Goal: Information Seeking & Learning: Learn about a topic

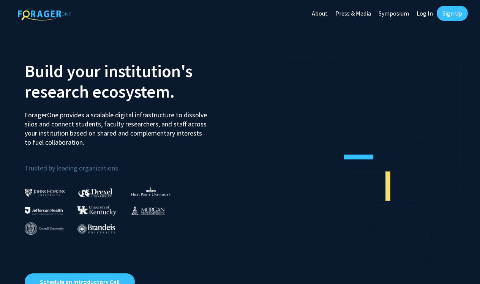
click at [430, 13] on link "Log In" at bounding box center [425, 13] width 24 height 27
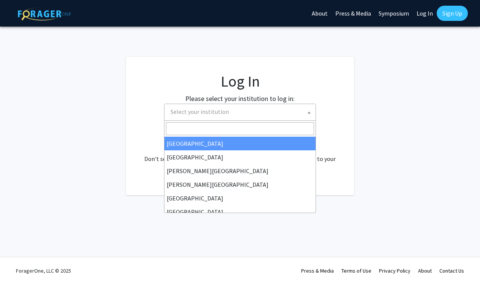
click at [219, 109] on span "Select your institution" at bounding box center [200, 112] width 58 height 8
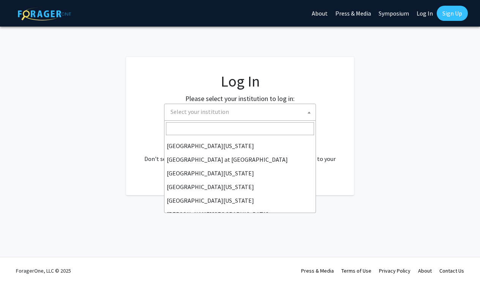
scroll to position [266, 0]
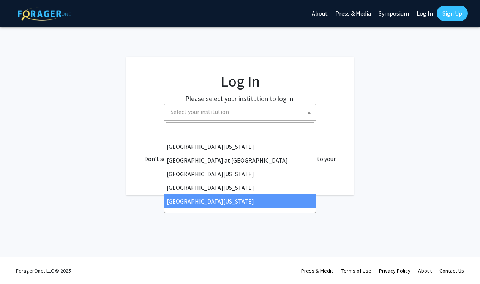
select select "33"
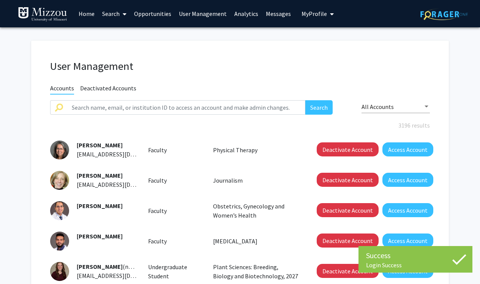
click at [109, 14] on link "Search" at bounding box center [114, 13] width 32 height 27
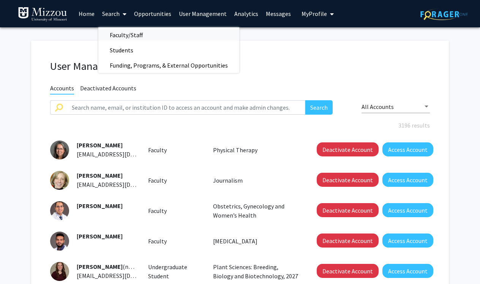
click at [114, 35] on span "Faculty/Staff" at bounding box center [126, 34] width 56 height 15
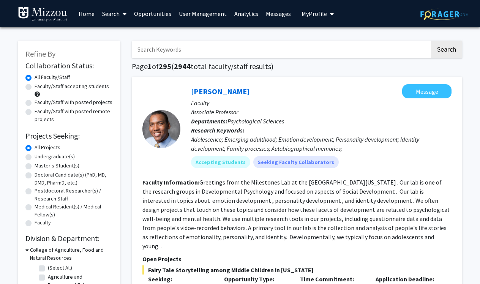
click at [156, 56] on input "Search Keywords" at bounding box center [281, 49] width 298 height 17
type input "coding"
click at [446, 51] on button "Search" at bounding box center [446, 49] width 31 height 17
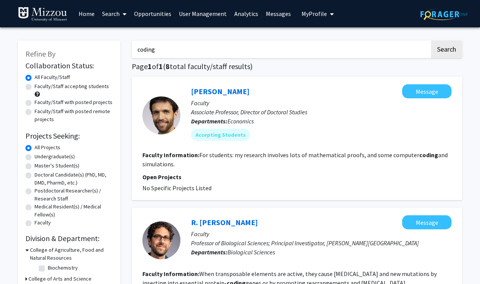
drag, startPoint x: 174, startPoint y: 45, endPoint x: 124, endPoint y: 46, distance: 49.8
drag, startPoint x: 160, startPoint y: 55, endPoint x: 124, endPoint y: 43, distance: 37.6
click at [103, 5] on link "Search" at bounding box center [114, 13] width 32 height 27
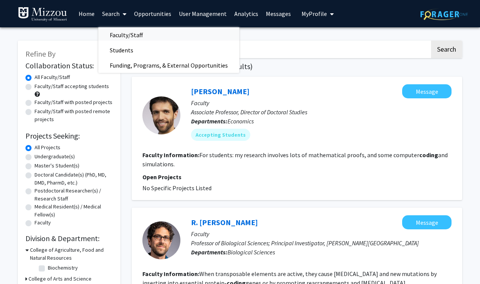
click at [111, 38] on span "Faculty/Staff" at bounding box center [126, 34] width 56 height 15
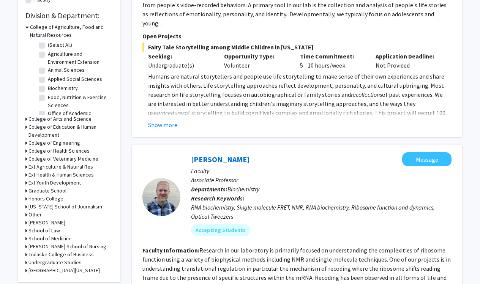
scroll to position [226, 0]
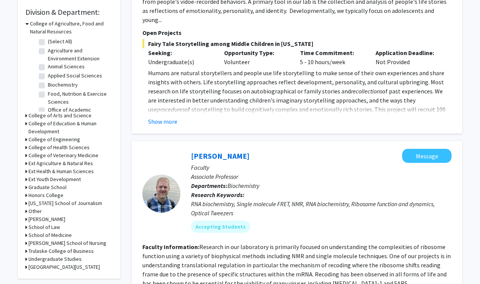
click at [25, 140] on icon at bounding box center [26, 140] width 2 height 8
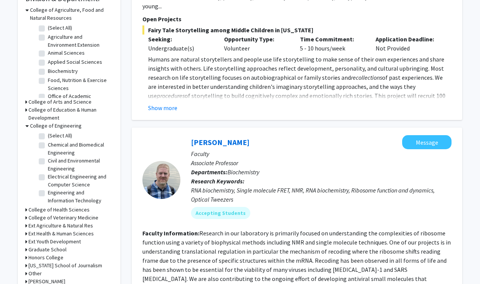
scroll to position [240, 0]
click at [48, 177] on label "Electrical Engineering and Computer Science" at bounding box center [79, 180] width 63 height 16
click at [48, 177] on input "Electrical Engineering and Computer Science" at bounding box center [50, 174] width 5 height 5
checkbox input "true"
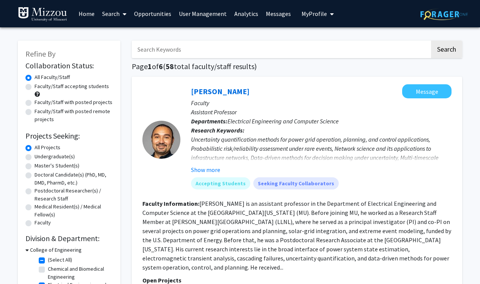
click at [112, 14] on link "Search" at bounding box center [114, 13] width 32 height 27
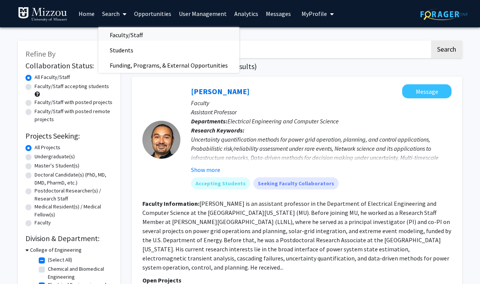
click at [119, 35] on span "Faculty/Staff" at bounding box center [126, 34] width 56 height 15
checkbox input "false"
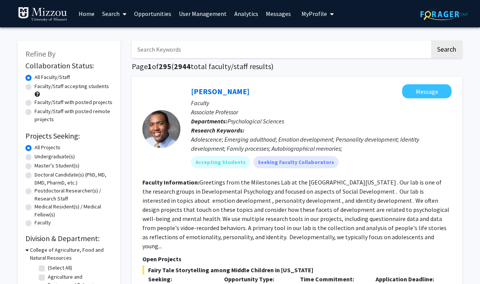
click at [182, 51] on input "Search Keywords" at bounding box center [281, 49] width 298 height 17
click at [446, 51] on button "Search" at bounding box center [446, 49] width 31 height 17
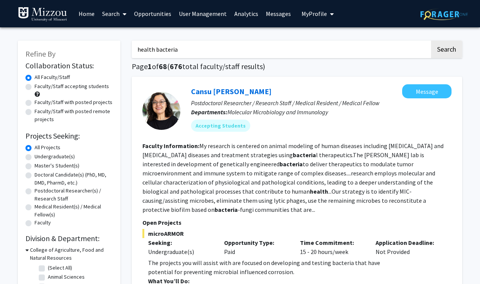
drag, startPoint x: 187, startPoint y: 51, endPoint x: 68, endPoint y: 52, distance: 119.3
click at [446, 51] on button "Search" at bounding box center [446, 49] width 31 height 17
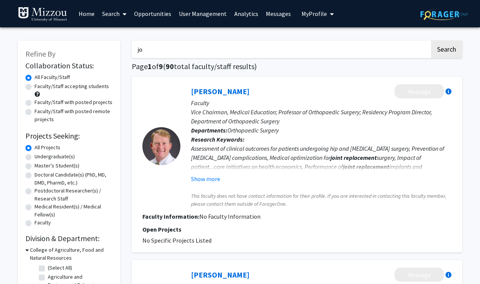
type input "j"
type input "[PERSON_NAME]"
click at [446, 51] on button "Search" at bounding box center [446, 49] width 31 height 17
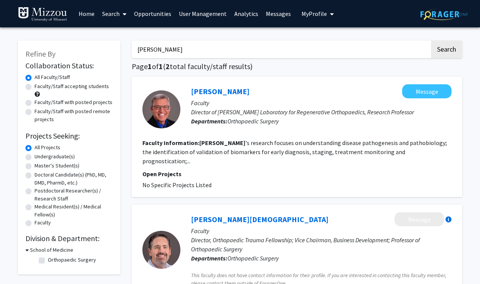
click at [90, 15] on link "Home" at bounding box center [87, 13] width 24 height 27
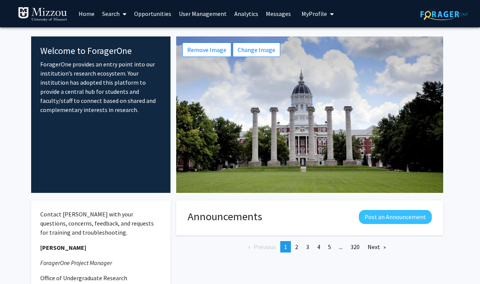
click at [104, 15] on link "Search" at bounding box center [114, 13] width 32 height 27
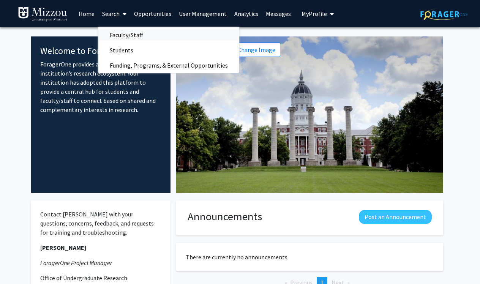
click at [113, 35] on span "Faculty/Staff" at bounding box center [126, 34] width 56 height 15
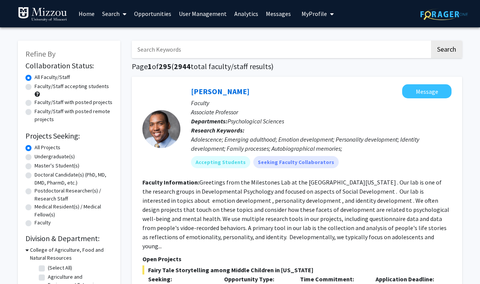
click at [178, 52] on input "Search Keywords" at bounding box center [281, 49] width 298 height 17
type input "microbiology clinical medicine"
click at [446, 51] on button "Search" at bounding box center [446, 49] width 31 height 17
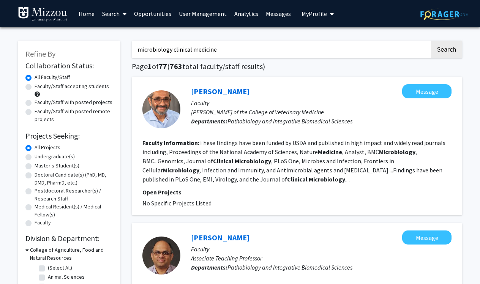
click at [183, 46] on input "microbiology clinical medicine" at bounding box center [281, 49] width 298 height 17
click at [108, 9] on link "Search" at bounding box center [114, 13] width 32 height 27
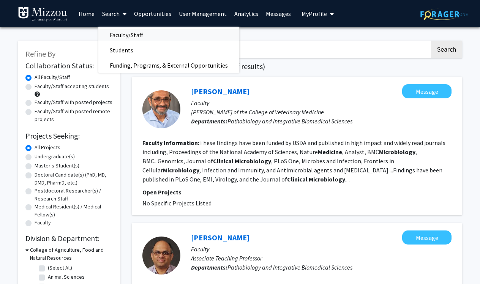
click at [111, 36] on span "Faculty/Staff" at bounding box center [126, 34] width 56 height 15
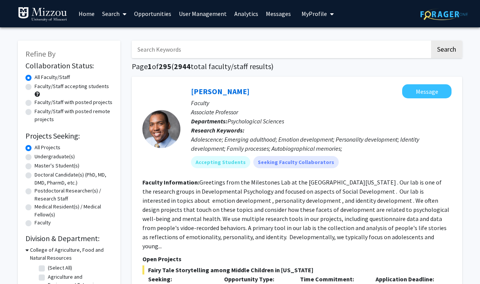
click at [114, 15] on link "Search" at bounding box center [114, 13] width 32 height 27
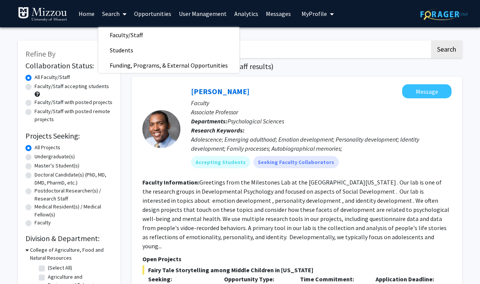
click at [35, 103] on label "Faculty/Staff with posted projects" at bounding box center [74, 102] width 78 height 8
click at [35, 103] on input "Faculty/Staff with posted projects" at bounding box center [37, 100] width 5 height 5
radio input "true"
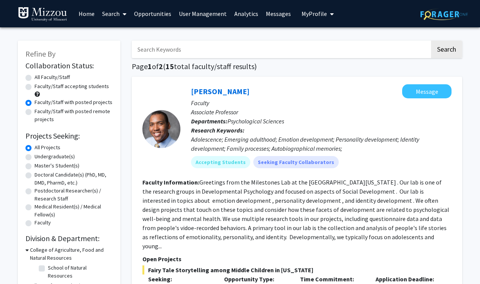
click at [110, 19] on link "Search" at bounding box center [114, 13] width 32 height 27
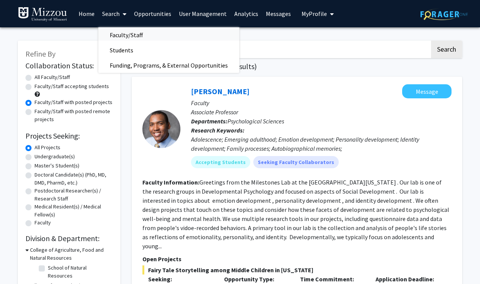
click at [113, 38] on span "Faculty/Staff" at bounding box center [126, 34] width 56 height 15
radio input "true"
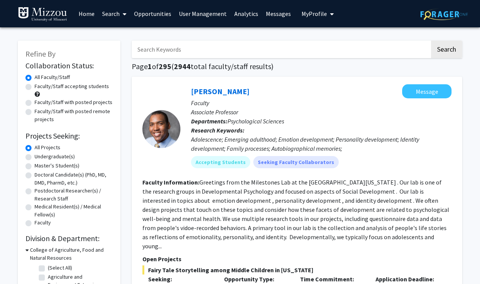
click at [167, 52] on input "Search Keywords" at bounding box center [281, 49] width 298 height 17
click at [446, 51] on button "Search" at bounding box center [446, 49] width 31 height 17
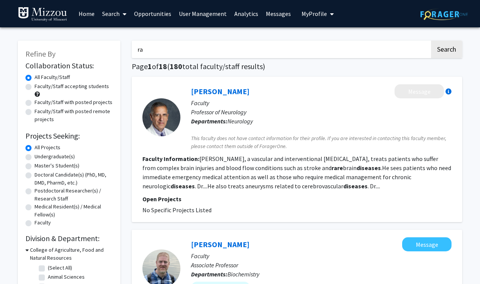
type input "r"
type input "sports exercise"
click at [446, 51] on button "Search" at bounding box center [446, 49] width 31 height 17
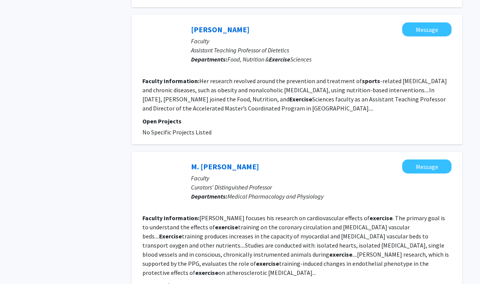
scroll to position [520, 0]
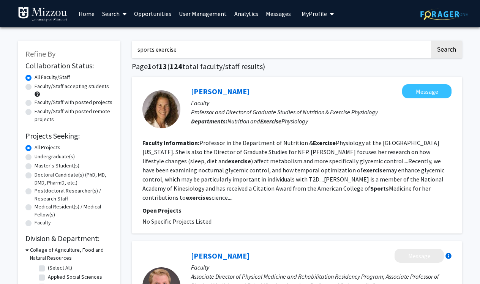
scroll to position [0, 0]
click at [112, 11] on link "Search" at bounding box center [114, 13] width 32 height 27
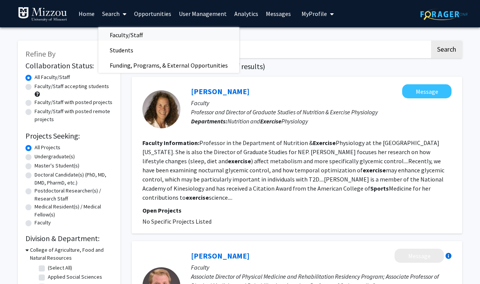
click at [112, 35] on span "Faculty/Staff" at bounding box center [126, 34] width 56 height 15
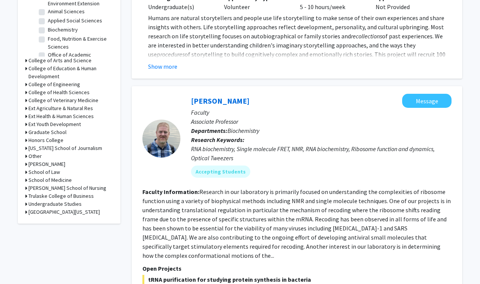
scroll to position [283, 0]
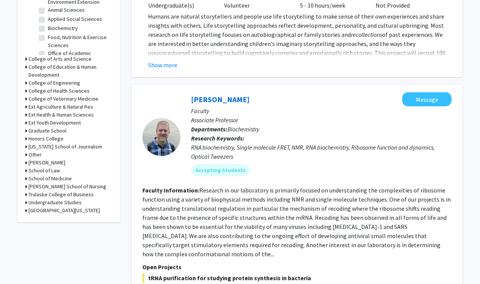
click at [26, 85] on icon at bounding box center [26, 83] width 2 height 8
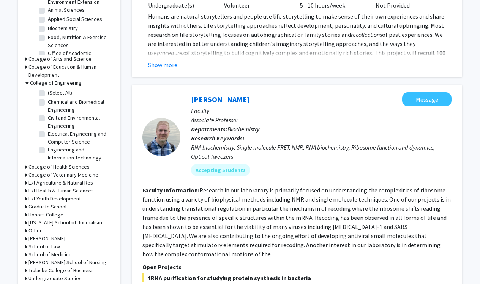
click at [48, 152] on label "Engineering and Information Technology" at bounding box center [79, 154] width 63 height 16
click at [48, 151] on input "Engineering and Information Technology" at bounding box center [50, 148] width 5 height 5
checkbox input "true"
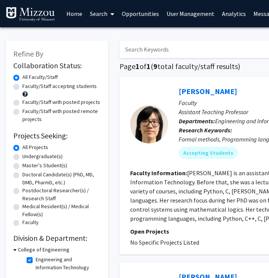
click at [150, 44] on input "Search Keywords" at bounding box center [269, 49] width 298 height 17
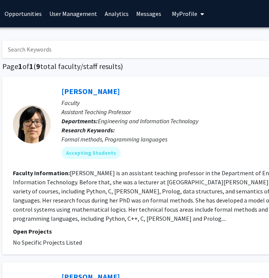
scroll to position [0, 186]
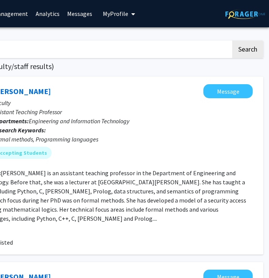
drag, startPoint x: 266, startPoint y: 271, endPoint x: 358, endPoint y: 271, distance: 91.9
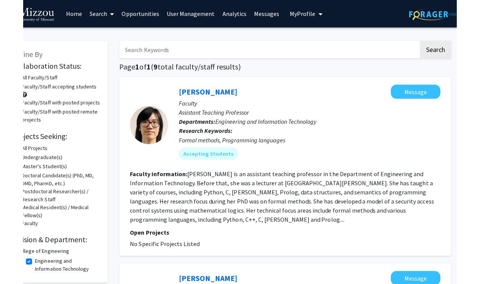
scroll to position [0, 0]
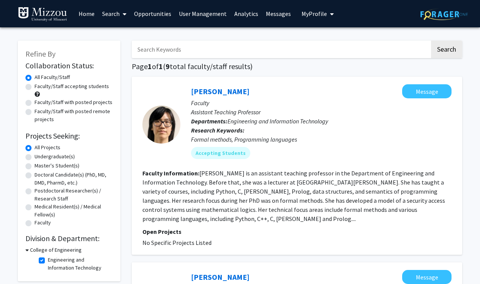
click at [29, 145] on div "All Projects" at bounding box center [68, 148] width 87 height 9
click at [35, 148] on label "All Projects" at bounding box center [48, 148] width 26 height 8
click at [35, 148] on input "All Projects" at bounding box center [37, 146] width 5 height 5
click at [35, 77] on label "All Faculty/Staff" at bounding box center [52, 77] width 35 height 8
click at [35, 77] on input "All Faculty/Staff" at bounding box center [37, 75] width 5 height 5
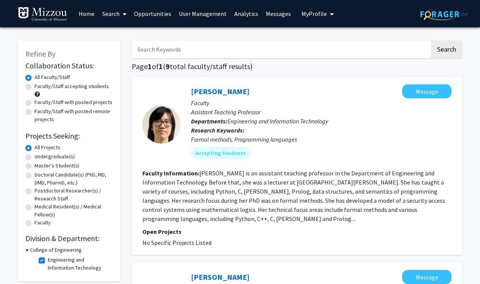
click at [114, 11] on link "Search" at bounding box center [114, 13] width 32 height 27
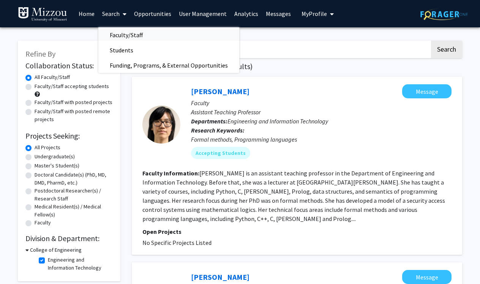
click at [106, 36] on span "Faculty/Staff" at bounding box center [126, 34] width 56 height 15
checkbox input "false"
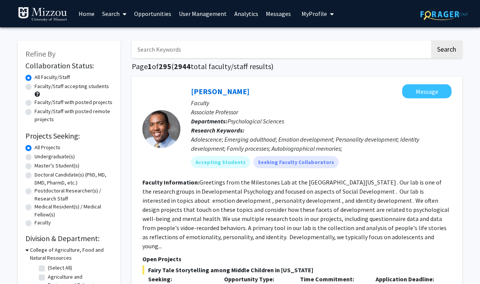
click at [25, 81] on div "Refine By Collaboration Status: Collaboration Status All Faculty/Staff Collabor…" at bounding box center [69, 273] width 103 height 464
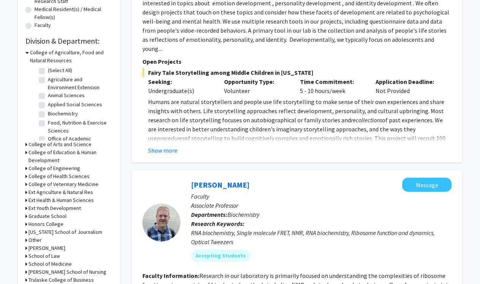
scroll to position [199, 0]
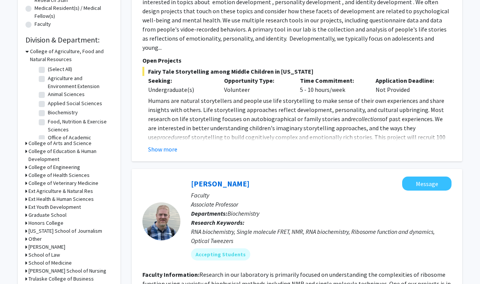
click at [26, 146] on icon at bounding box center [26, 143] width 2 height 8
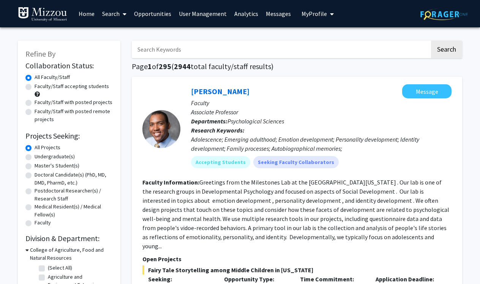
scroll to position [0, 0]
drag, startPoint x: 192, startPoint y: 52, endPoint x: 114, endPoint y: 50, distance: 77.5
type input "social psychology children"
click at [446, 51] on button "Search" at bounding box center [446, 49] width 31 height 17
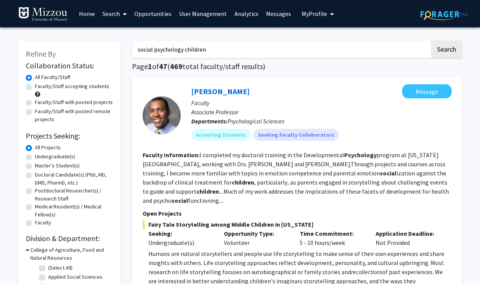
click at [116, 13] on link "Search" at bounding box center [115, 13] width 32 height 27
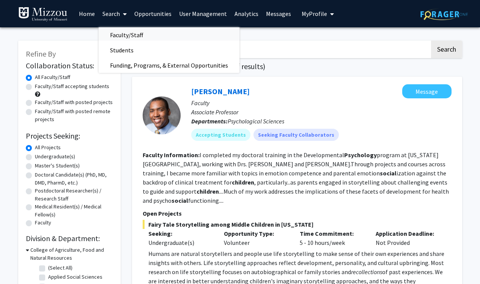
click at [116, 36] on span "Faculty/Staff" at bounding box center [127, 34] width 56 height 15
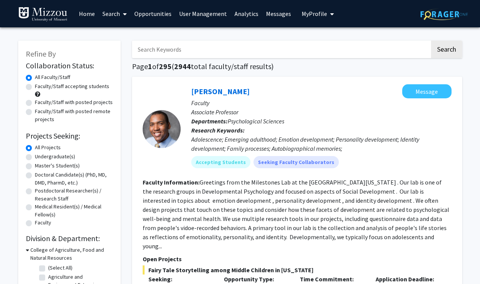
click at [35, 150] on label "All Projects" at bounding box center [48, 148] width 26 height 8
click at [35, 148] on input "All Projects" at bounding box center [37, 146] width 5 height 5
click at [92, 12] on link "Home" at bounding box center [87, 13] width 24 height 27
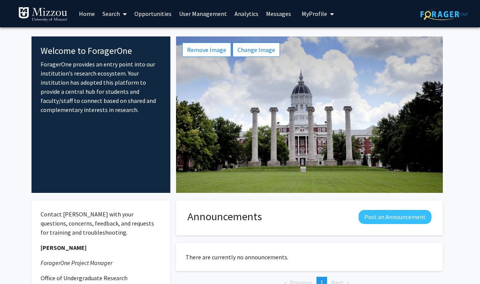
click at [117, 16] on link "Search" at bounding box center [115, 13] width 32 height 27
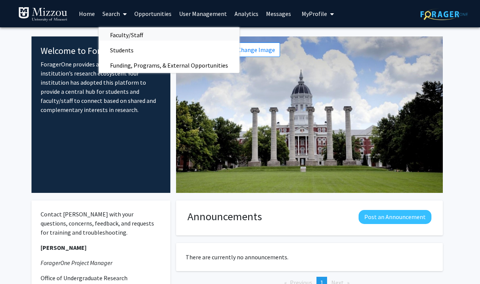
click at [115, 35] on span "Faculty/Staff" at bounding box center [127, 34] width 56 height 15
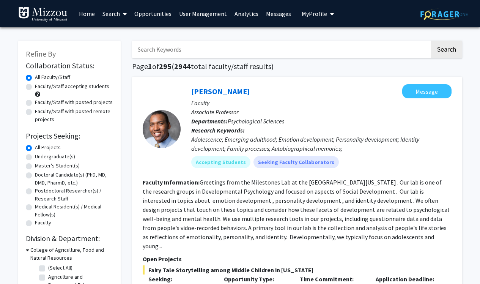
click at [193, 54] on input "Search Keywords" at bounding box center [281, 49] width 298 height 17
click at [446, 51] on button "Search" at bounding box center [446, 49] width 31 height 17
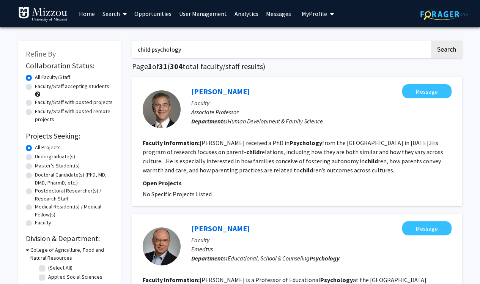
drag, startPoint x: 199, startPoint y: 52, endPoint x: 71, endPoint y: 51, distance: 127.6
type input "tra"
click at [114, 12] on link "Search" at bounding box center [115, 13] width 32 height 27
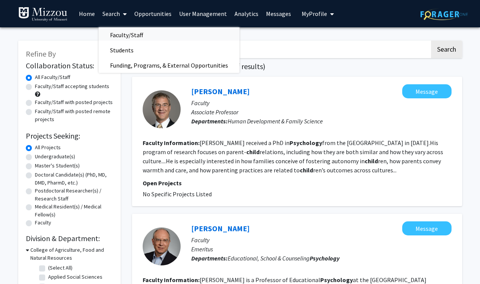
click at [118, 35] on span "Faculty/Staff" at bounding box center [127, 34] width 56 height 15
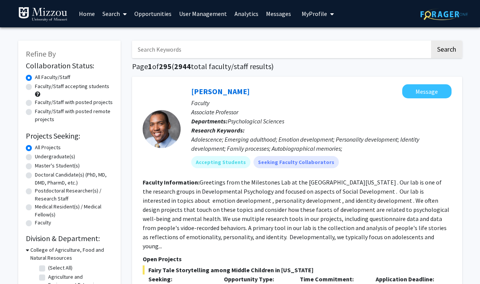
click at [182, 50] on input "Search Keywords" at bounding box center [281, 49] width 298 height 17
type input "trauma psychology"
click at [446, 51] on button "Search" at bounding box center [446, 49] width 31 height 17
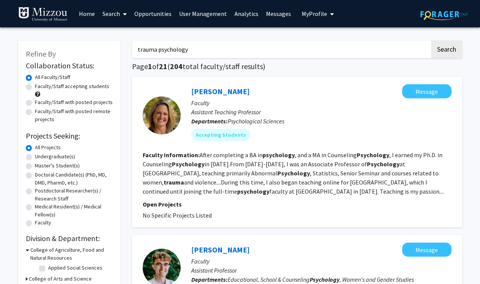
drag, startPoint x: 208, startPoint y: 53, endPoint x: 103, endPoint y: 27, distance: 108.0
click at [446, 51] on button "Search" at bounding box center [446, 49] width 31 height 17
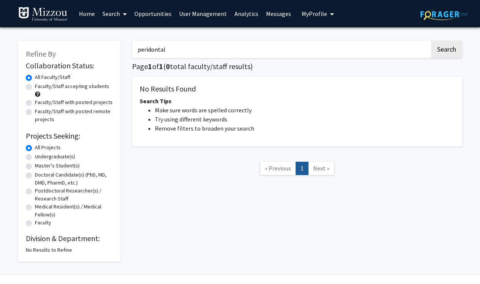
click at [446, 51] on button "Search" at bounding box center [446, 49] width 31 height 17
type input "p"
type input "[MEDICAL_DATA]"
click at [446, 51] on button "Search" at bounding box center [446, 49] width 31 height 17
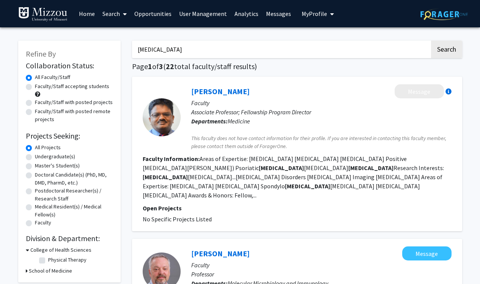
click at [118, 14] on link "Search" at bounding box center [115, 13] width 32 height 27
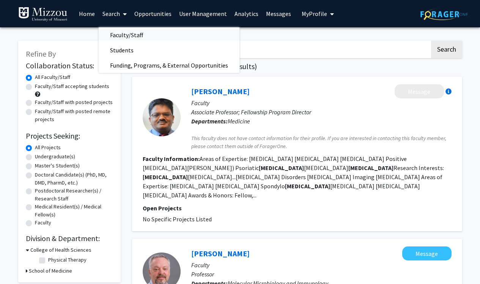
click at [125, 35] on span "Faculty/Staff" at bounding box center [127, 34] width 56 height 15
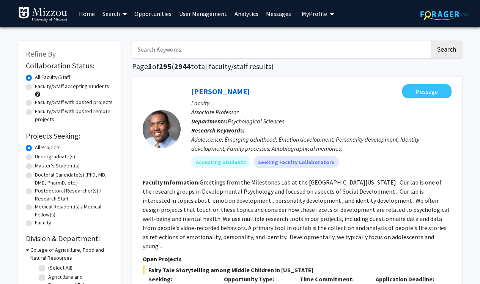
click at [192, 52] on input "Search Keywords" at bounding box center [281, 49] width 298 height 17
type input "[MEDICAL_DATA] dogs"
click at [446, 51] on button "Search" at bounding box center [446, 49] width 31 height 17
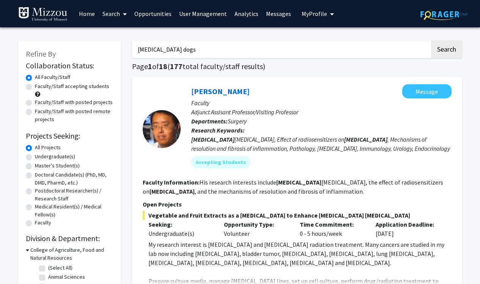
click at [115, 13] on link "Search" at bounding box center [115, 13] width 32 height 27
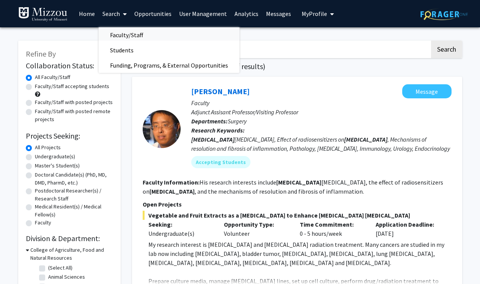
click at [111, 35] on span "Faculty/Staff" at bounding box center [127, 34] width 56 height 15
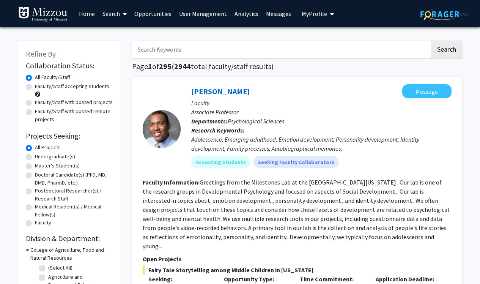
click at [190, 57] on input "Search Keywords" at bounding box center [281, 49] width 298 height 17
type input "power grids"
click at [446, 51] on button "Search" at bounding box center [446, 49] width 31 height 17
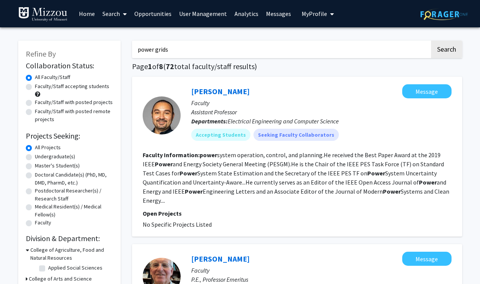
click at [116, 12] on link "Search" at bounding box center [115, 13] width 32 height 27
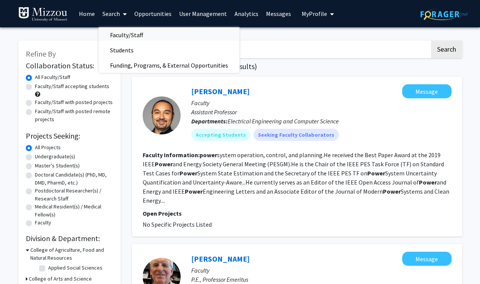
click at [115, 34] on span "Faculty/Staff" at bounding box center [127, 34] width 56 height 15
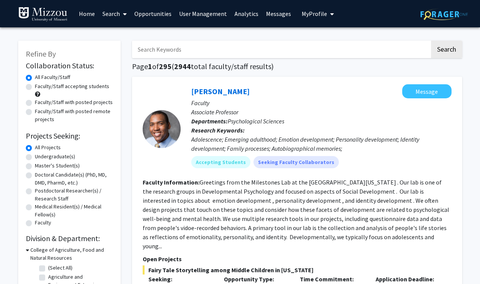
click at [191, 58] on input "Search Keywords" at bounding box center [281, 49] width 298 height 17
type input "genetics"
click at [446, 51] on button "Search" at bounding box center [446, 49] width 31 height 17
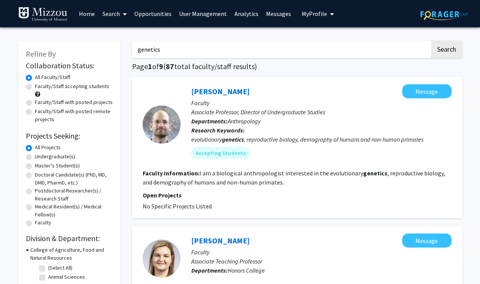
click at [84, 12] on link "Home" at bounding box center [87, 13] width 24 height 27
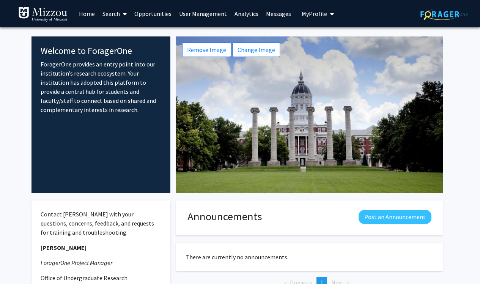
click at [117, 12] on link "Search" at bounding box center [115, 13] width 32 height 27
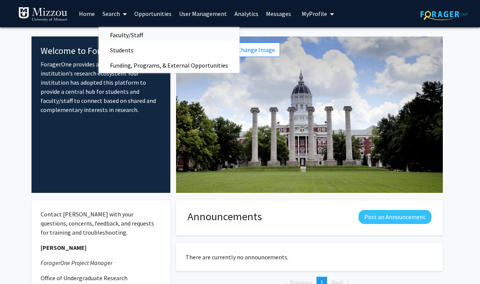
click at [114, 33] on span "Faculty/Staff" at bounding box center [127, 34] width 56 height 15
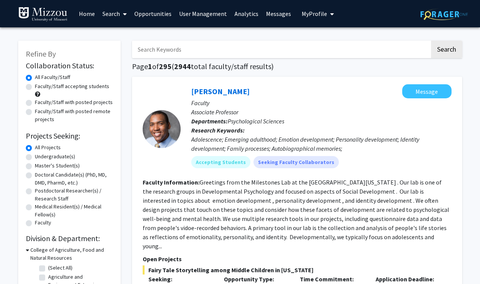
click at [84, 16] on link "Home" at bounding box center [87, 13] width 24 height 27
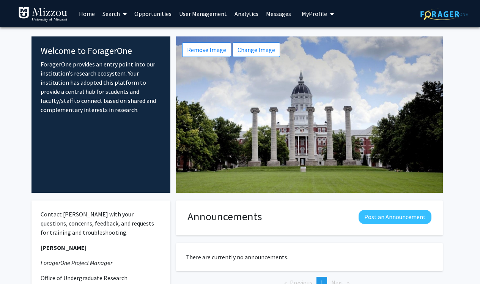
click at [111, 14] on link "Search" at bounding box center [115, 13] width 32 height 27
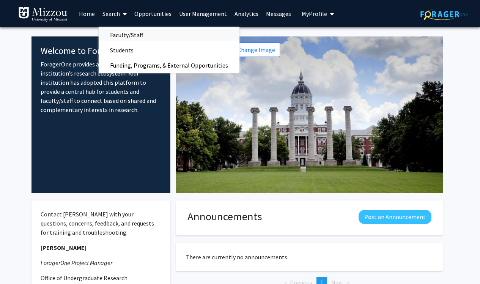
click at [110, 36] on span "Faculty/Staff" at bounding box center [127, 34] width 56 height 15
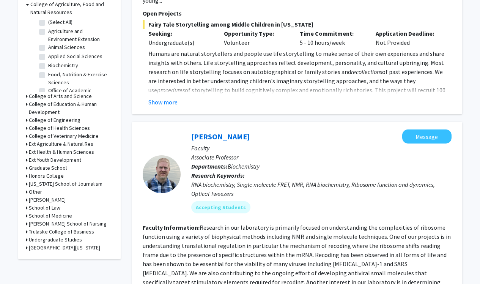
scroll to position [257, 0]
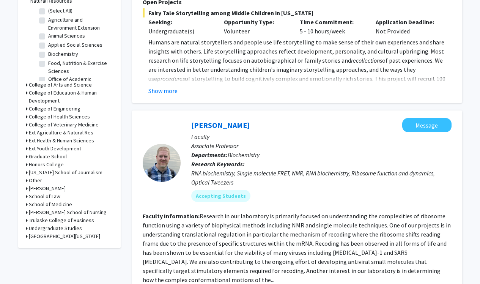
click at [26, 87] on icon at bounding box center [27, 85] width 2 height 8
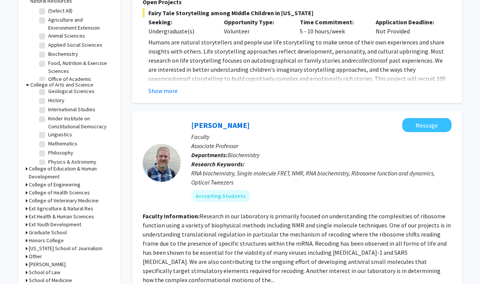
scroll to position [120, 0]
click at [48, 145] on label "Mathematics" at bounding box center [62, 143] width 29 height 8
click at [48, 144] on input "Mathematics" at bounding box center [50, 141] width 5 height 5
checkbox input "true"
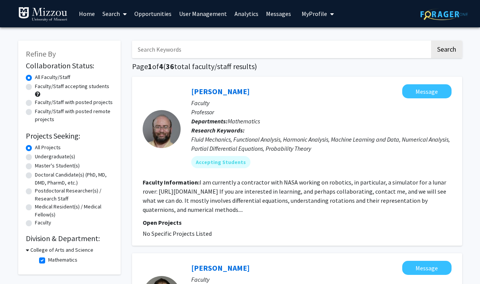
click at [118, 13] on link "Search" at bounding box center [115, 13] width 32 height 27
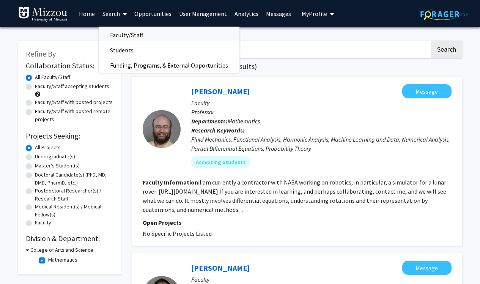
click at [120, 36] on span "Faculty/Staff" at bounding box center [127, 34] width 56 height 15
checkbox input "false"
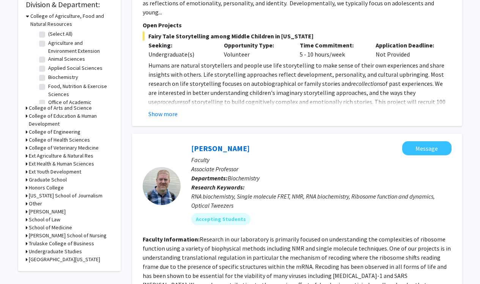
scroll to position [235, 0]
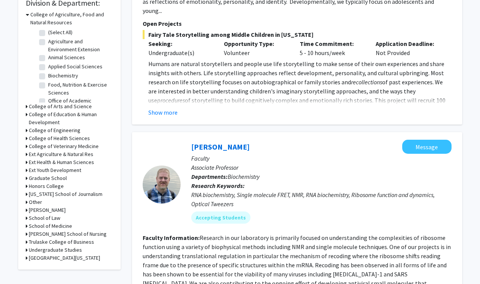
click at [26, 108] on icon at bounding box center [27, 107] width 2 height 8
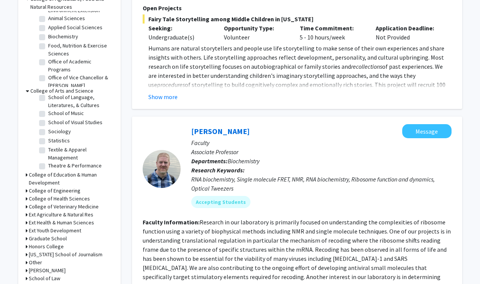
scroll to position [209, 0]
click at [48, 142] on label "Statistics" at bounding box center [59, 140] width 22 height 8
click at [48, 141] on input "Statistics" at bounding box center [50, 138] width 5 height 5
checkbox input "true"
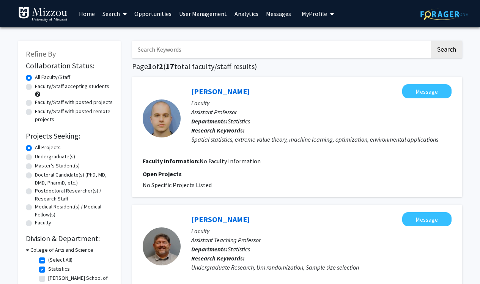
click at [86, 18] on link "Home" at bounding box center [87, 13] width 24 height 27
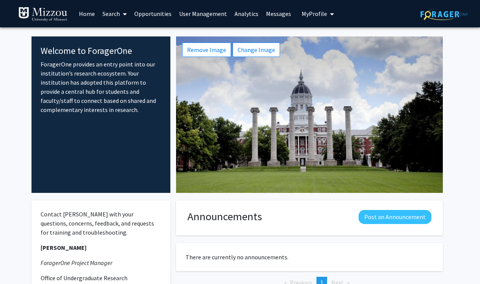
click at [86, 17] on link "Home" at bounding box center [87, 13] width 24 height 27
click at [113, 13] on link "Search" at bounding box center [115, 13] width 32 height 27
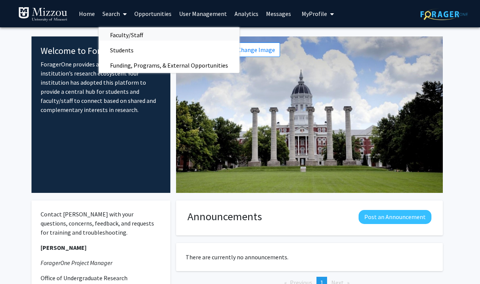
click at [118, 35] on span "Faculty/Staff" at bounding box center [127, 34] width 56 height 15
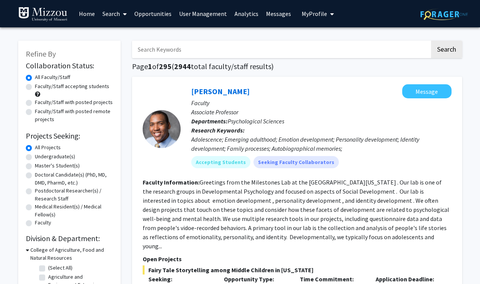
click at [113, 13] on link "Search" at bounding box center [115, 13] width 32 height 27
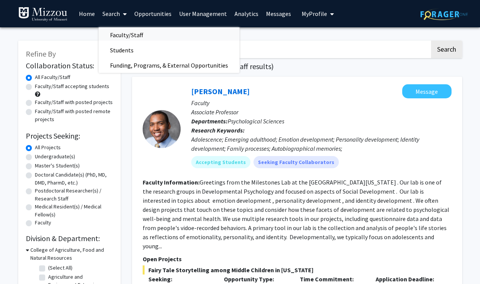
click at [118, 37] on span "Faculty/Staff" at bounding box center [127, 34] width 56 height 15
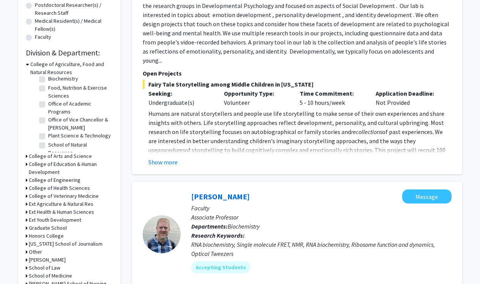
scroll to position [46, 0]
click at [24, 156] on div "Refine By Collaboration Status: Collaboration Status All Faculty/Staff Collabor…" at bounding box center [69, 87] width 103 height 464
click at [25, 157] on div "Refine By Collaboration Status: Collaboration Status All Faculty/Staff Collabor…" at bounding box center [69, 87] width 103 height 464
click at [25, 156] on div "Refine By Collaboration Status: Collaboration Status All Faculty/Staff Collabor…" at bounding box center [69, 87] width 103 height 464
click at [26, 158] on icon at bounding box center [27, 156] width 2 height 8
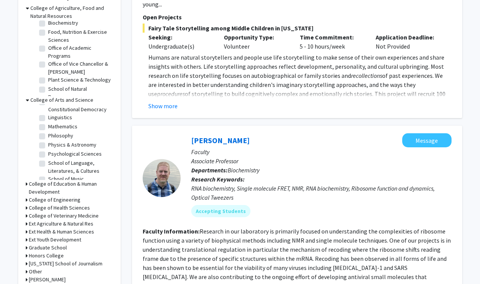
scroll to position [146, 0]
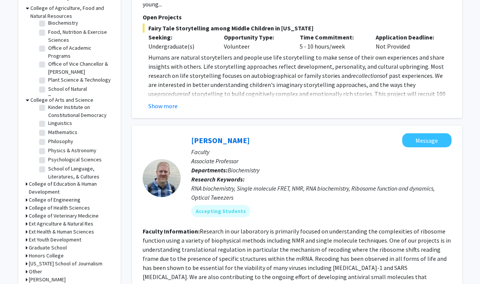
click at [48, 136] on label "Mathematics" at bounding box center [62, 132] width 29 height 8
click at [48, 133] on input "Mathematics" at bounding box center [50, 130] width 5 height 5
checkbox input "true"
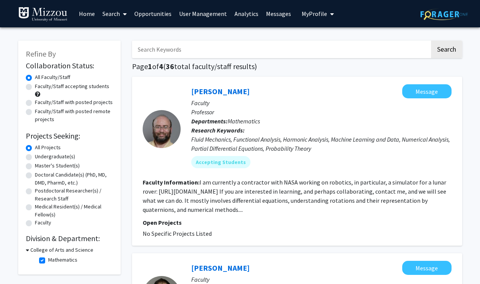
click at [117, 13] on link "Search" at bounding box center [115, 13] width 32 height 27
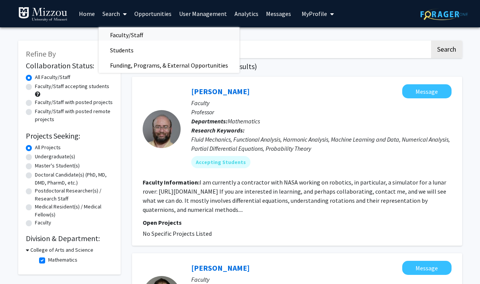
click at [115, 34] on span "Faculty/Staff" at bounding box center [127, 34] width 56 height 15
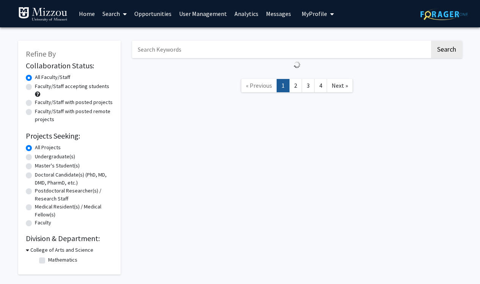
checkbox input "false"
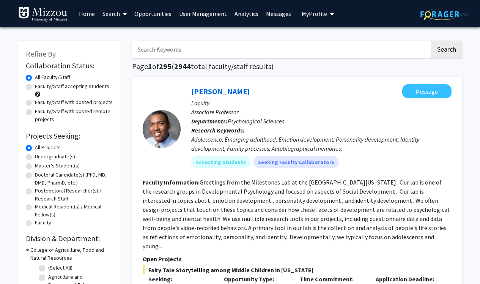
click at [181, 54] on input "Search Keywords" at bounding box center [281, 49] width 298 height 17
type input "astronomy"
click at [446, 51] on button "Search" at bounding box center [446, 49] width 31 height 17
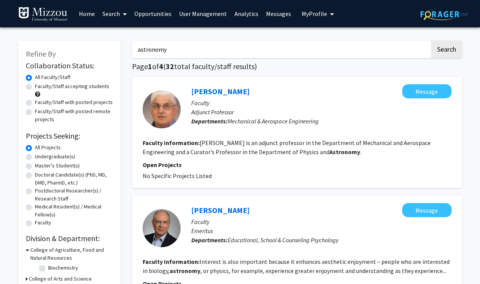
click at [90, 8] on link "Home" at bounding box center [87, 13] width 24 height 27
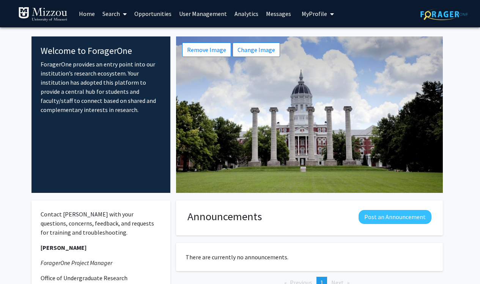
click at [84, 16] on link "Home" at bounding box center [87, 13] width 24 height 27
click at [105, 12] on link "Search" at bounding box center [115, 13] width 32 height 27
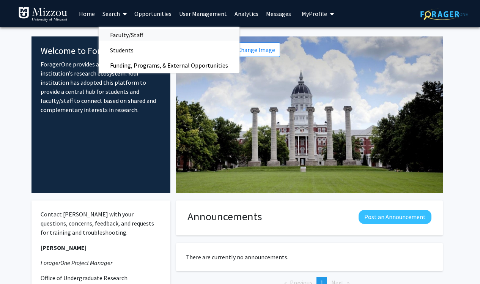
click at [125, 32] on span "Faculty/Staff" at bounding box center [127, 34] width 56 height 15
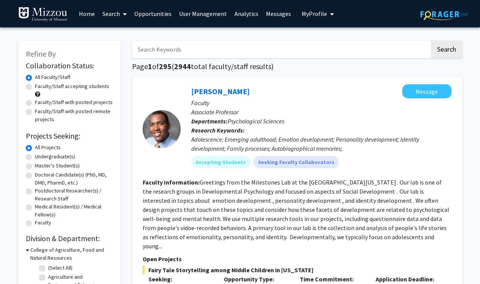
click at [242, 14] on link "Analytics" at bounding box center [247, 13] width 32 height 27
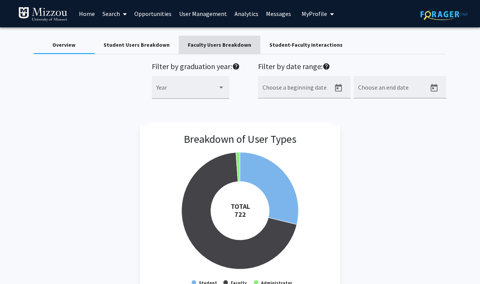
click at [215, 48] on div "Faculty Users Breakdown" at bounding box center [219, 45] width 63 height 8
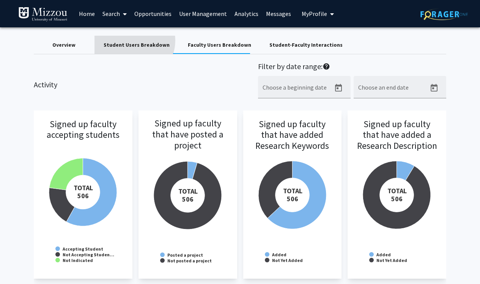
click at [133, 42] on div "Student Users Breakdown" at bounding box center [137, 45] width 84 height 18
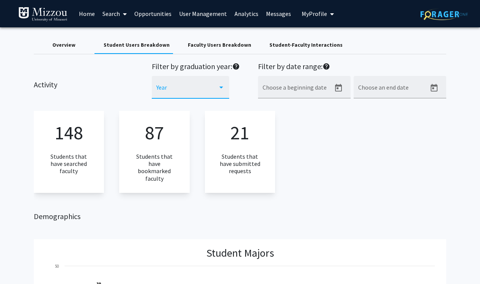
click at [192, 93] on span at bounding box center [187, 90] width 62 height 7
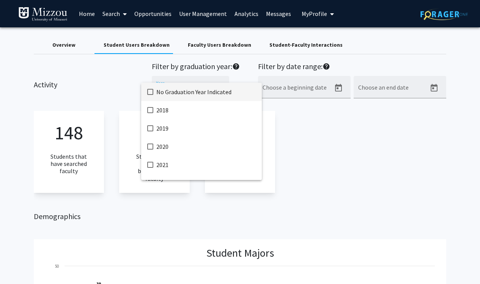
click at [102, 94] on div at bounding box center [240, 142] width 480 height 284
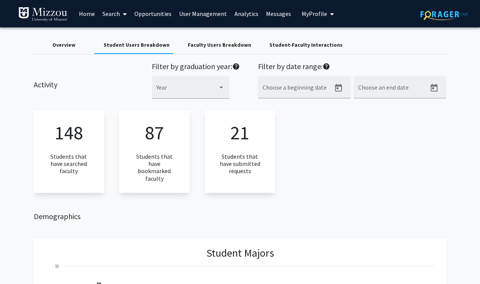
click at [61, 46] on div "Overview" at bounding box center [63, 45] width 23 height 8
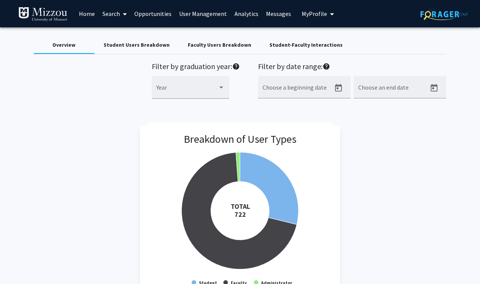
click at [121, 46] on div "Student Users Breakdown" at bounding box center [137, 45] width 66 height 8
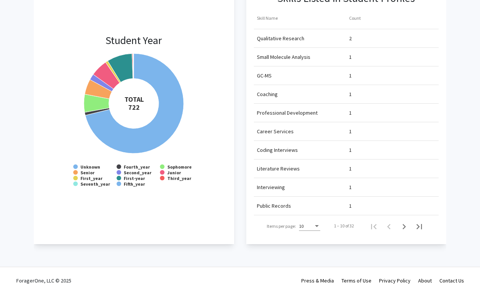
scroll to position [659, 0]
